Goal: Navigation & Orientation: Find specific page/section

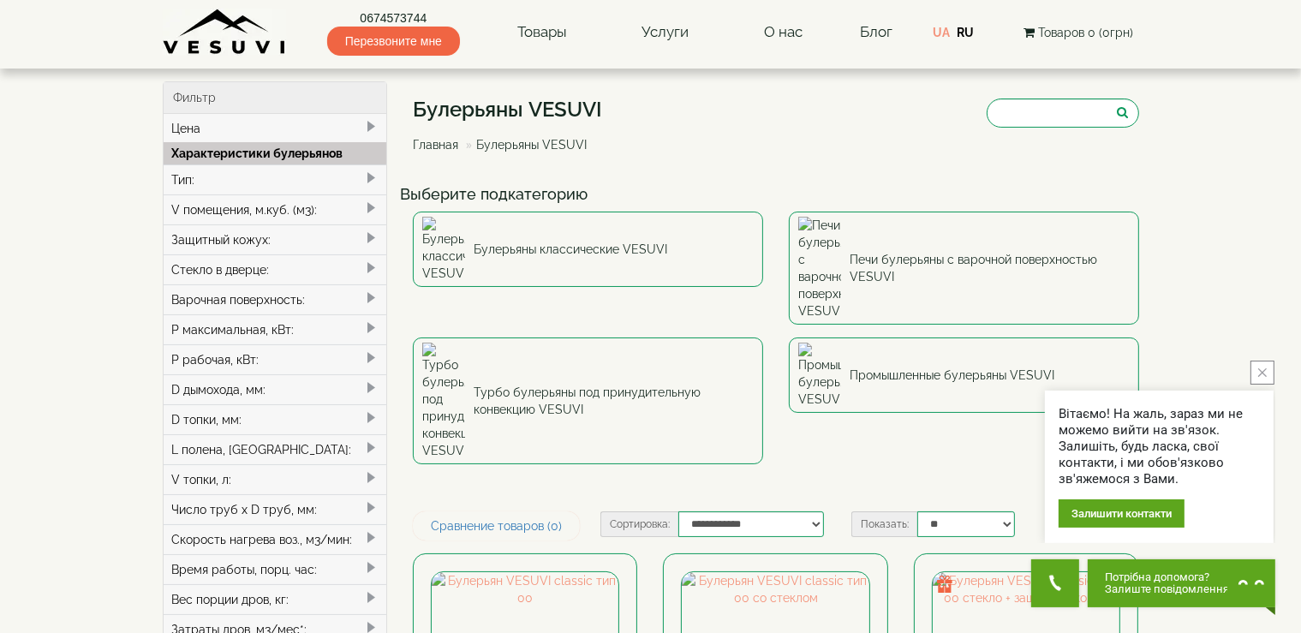
click at [443, 145] on link "Главная" at bounding box center [435, 145] width 45 height 14
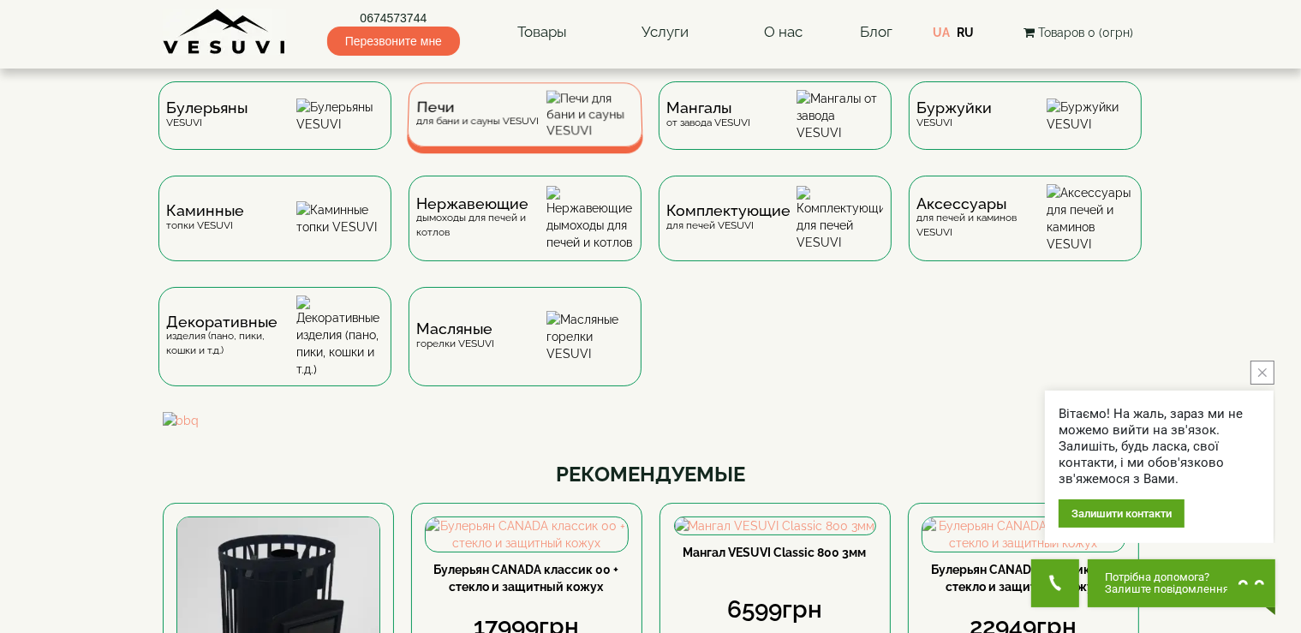
click at [441, 142] on div "Печи для бани и сауны VESUVI" at bounding box center [525, 114] width 236 height 64
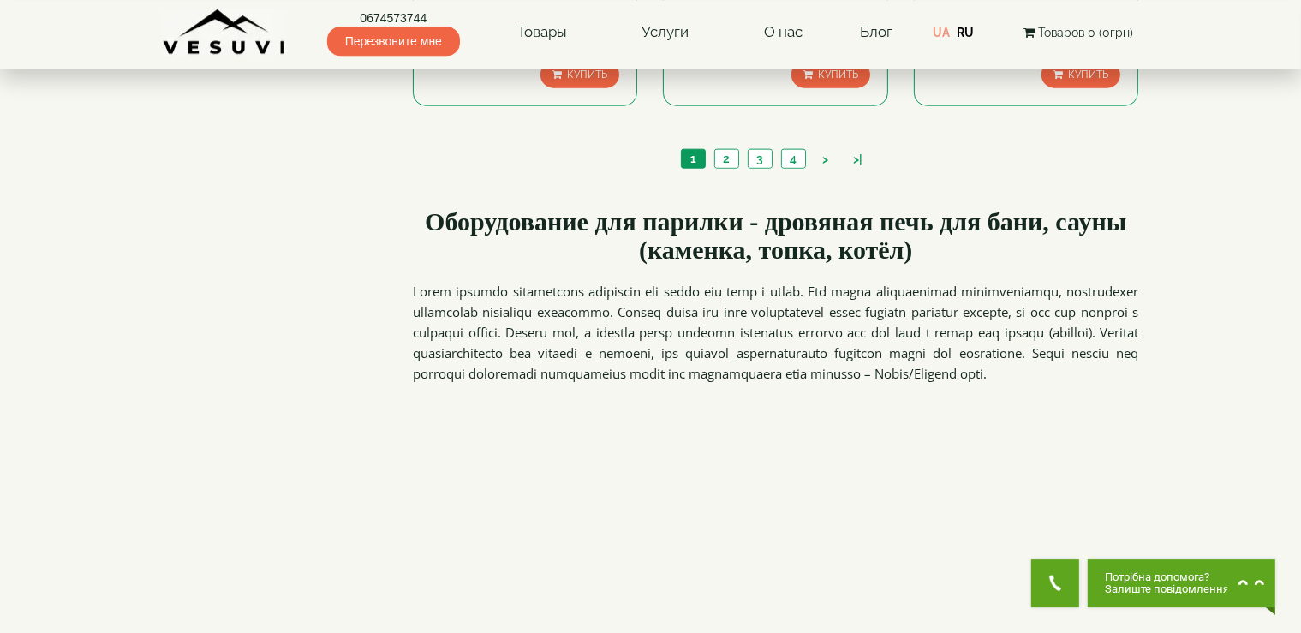
scroll to position [2052, 0]
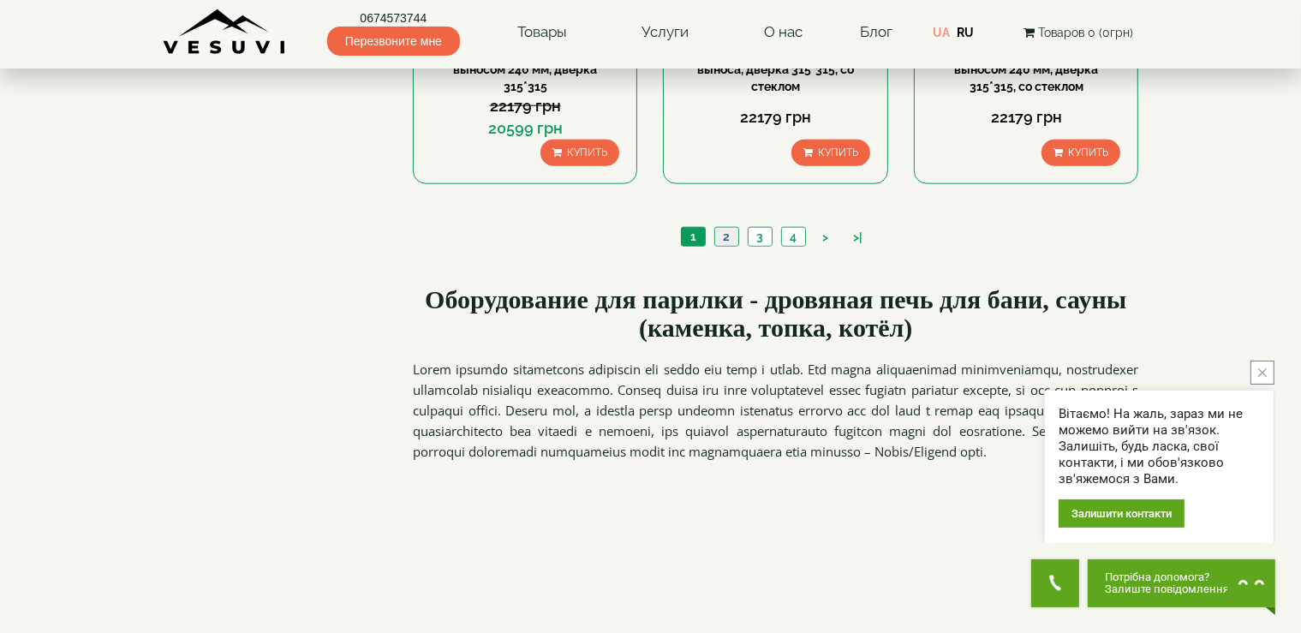
click at [720, 240] on link "2" at bounding box center [726, 237] width 24 height 18
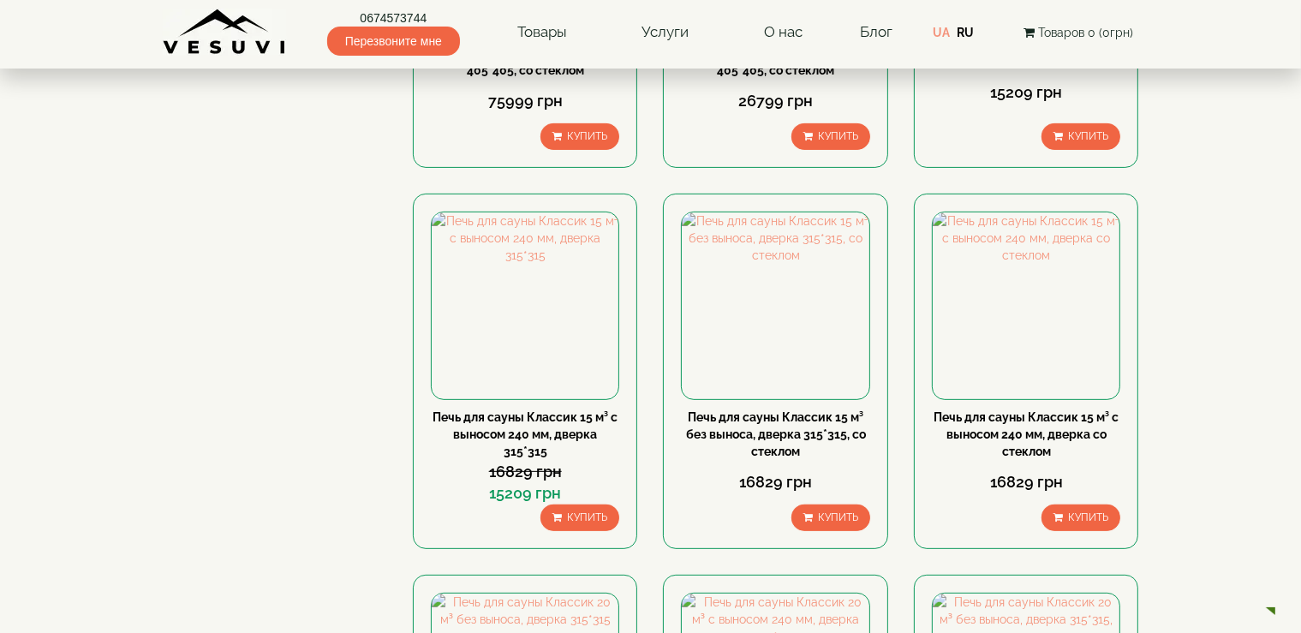
scroll to position [542, 0]
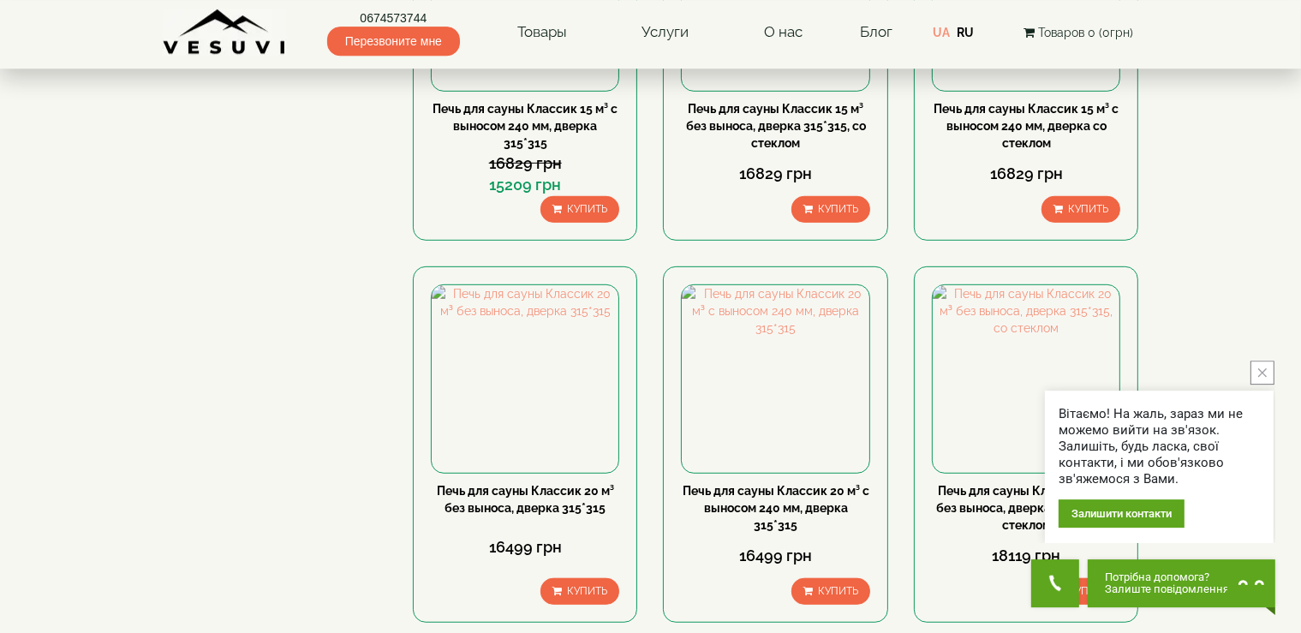
scroll to position [904, 0]
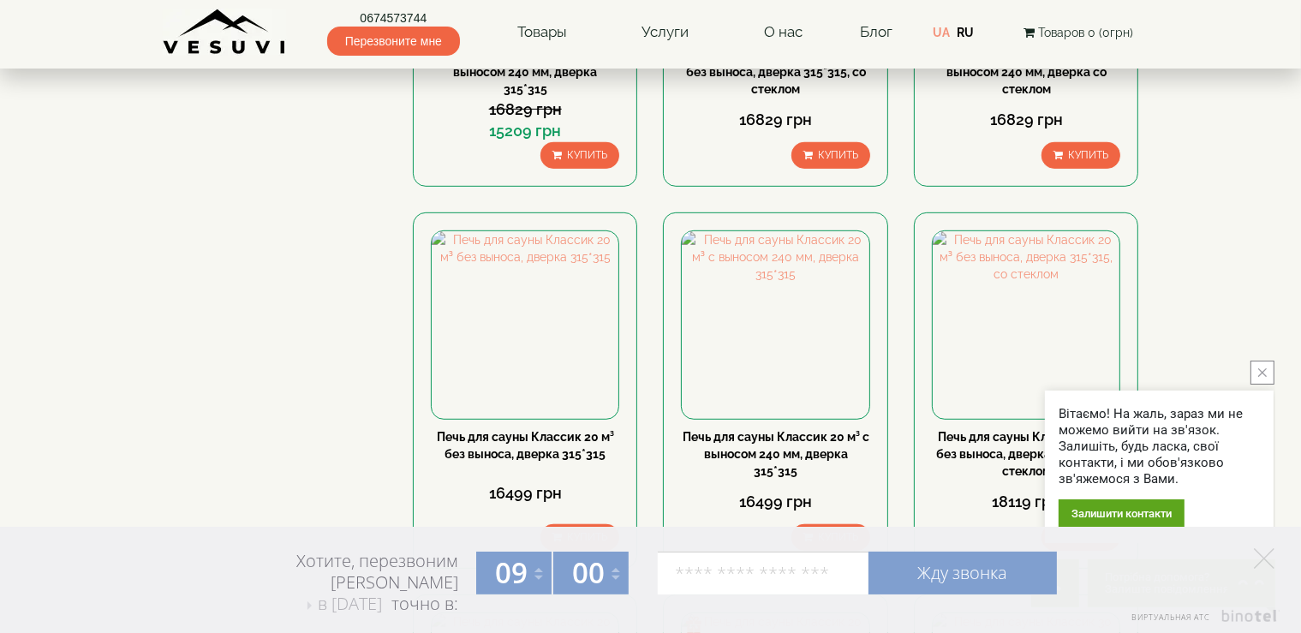
click at [1259, 375] on icon "close button" at bounding box center [1262, 372] width 9 height 9
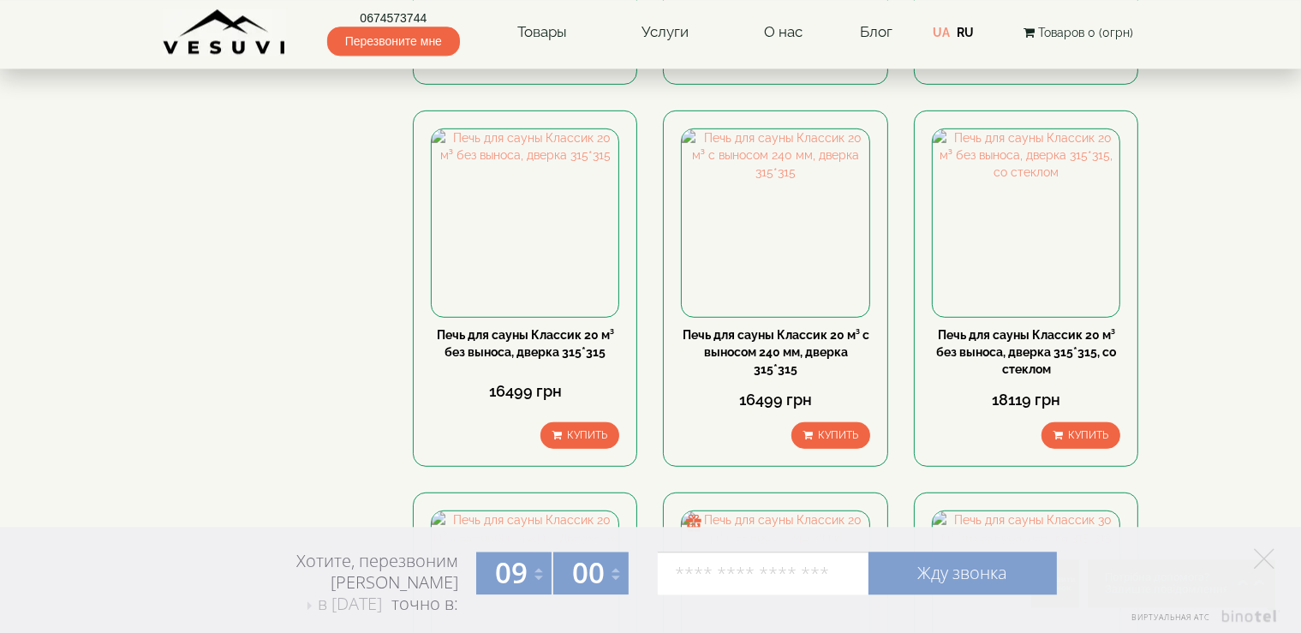
scroll to position [1085, 0]
